Goal: Navigation & Orientation: Find specific page/section

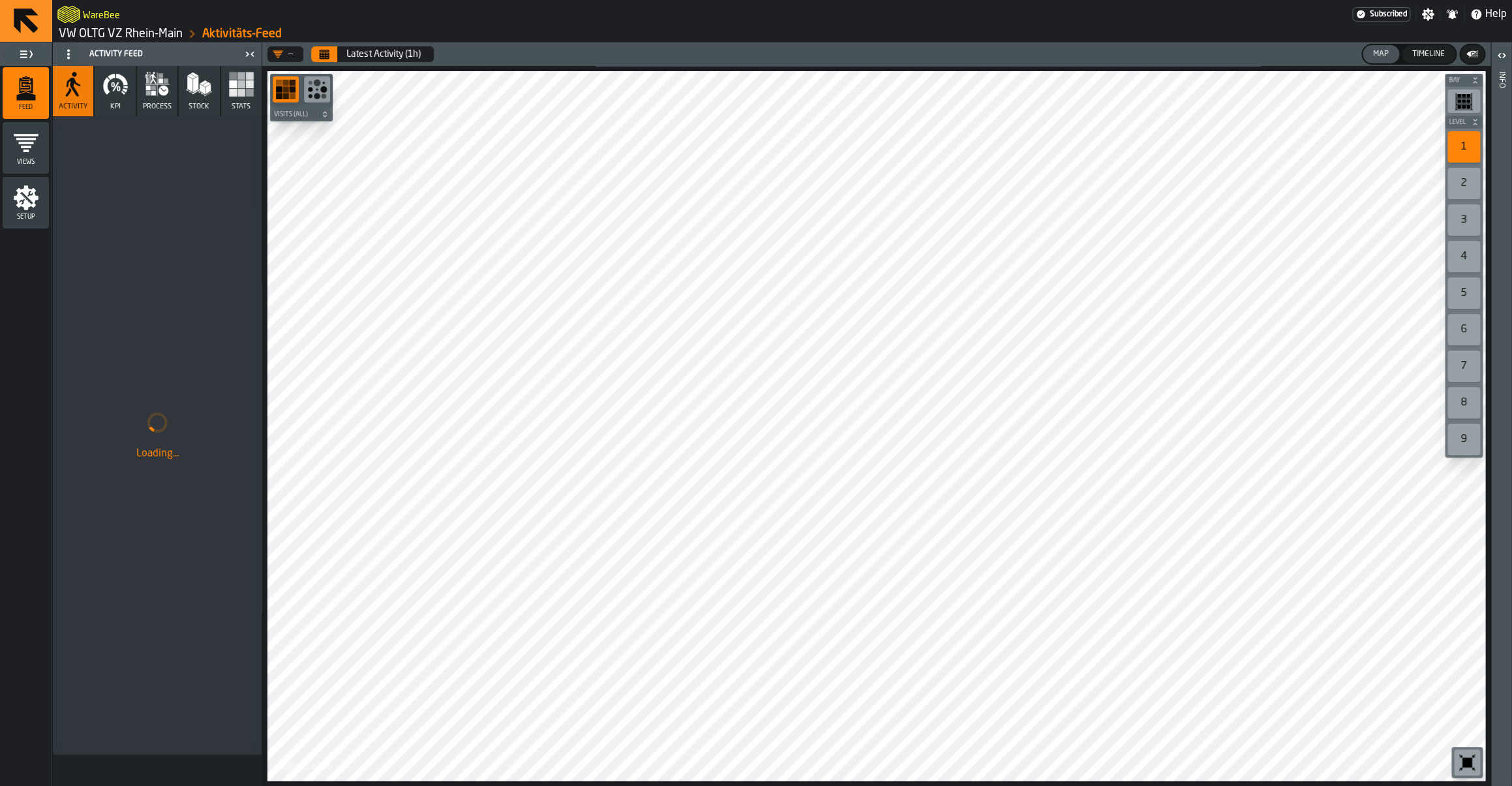
click at [147, 35] on link "VW OLTG VZ Rhein-Main" at bounding box center [120, 34] width 124 height 14
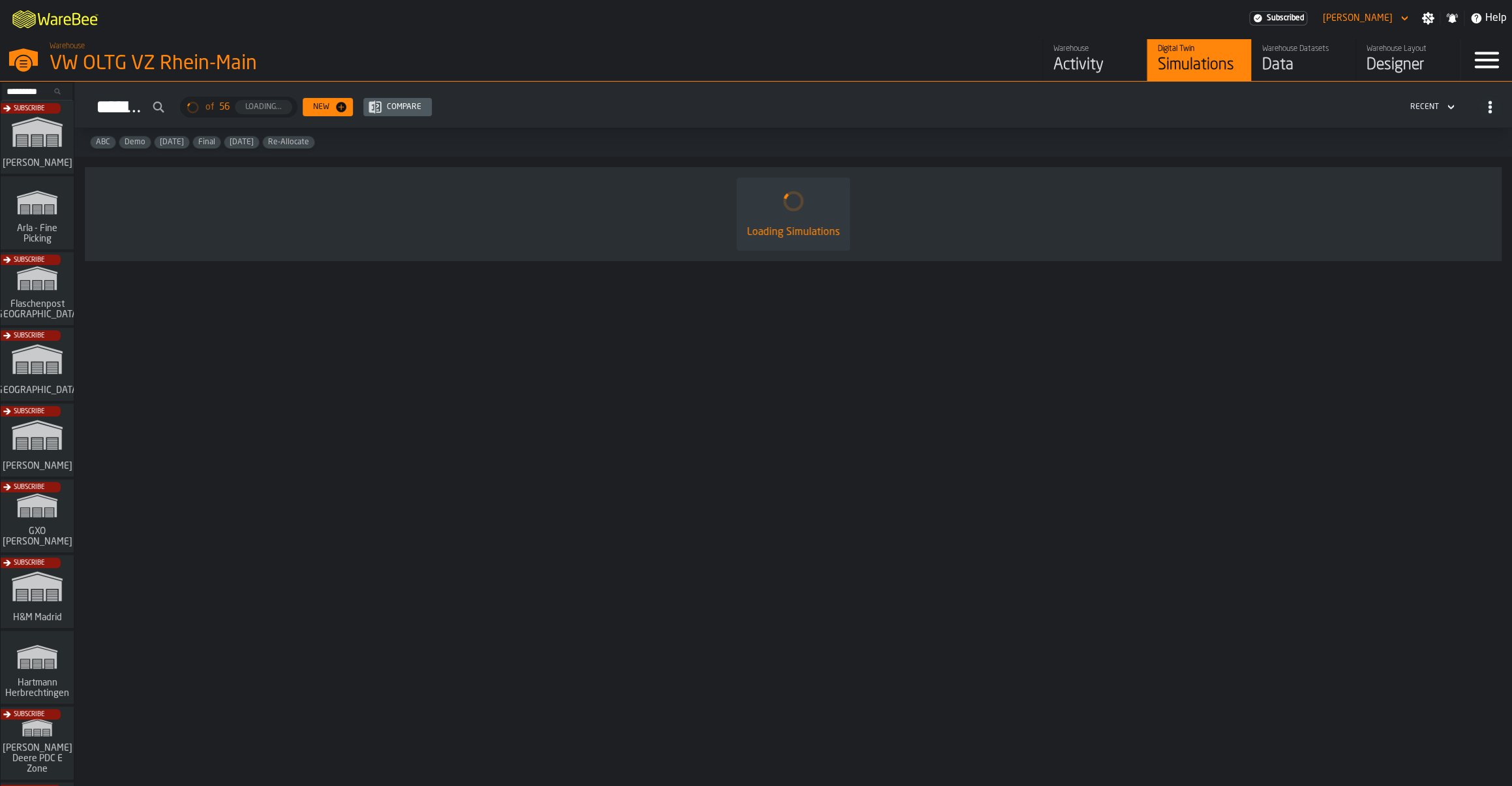
click at [1076, 54] on div "Warehouse" at bounding box center [1095, 49] width 83 height 9
